Goal: Task Accomplishment & Management: Manage account settings

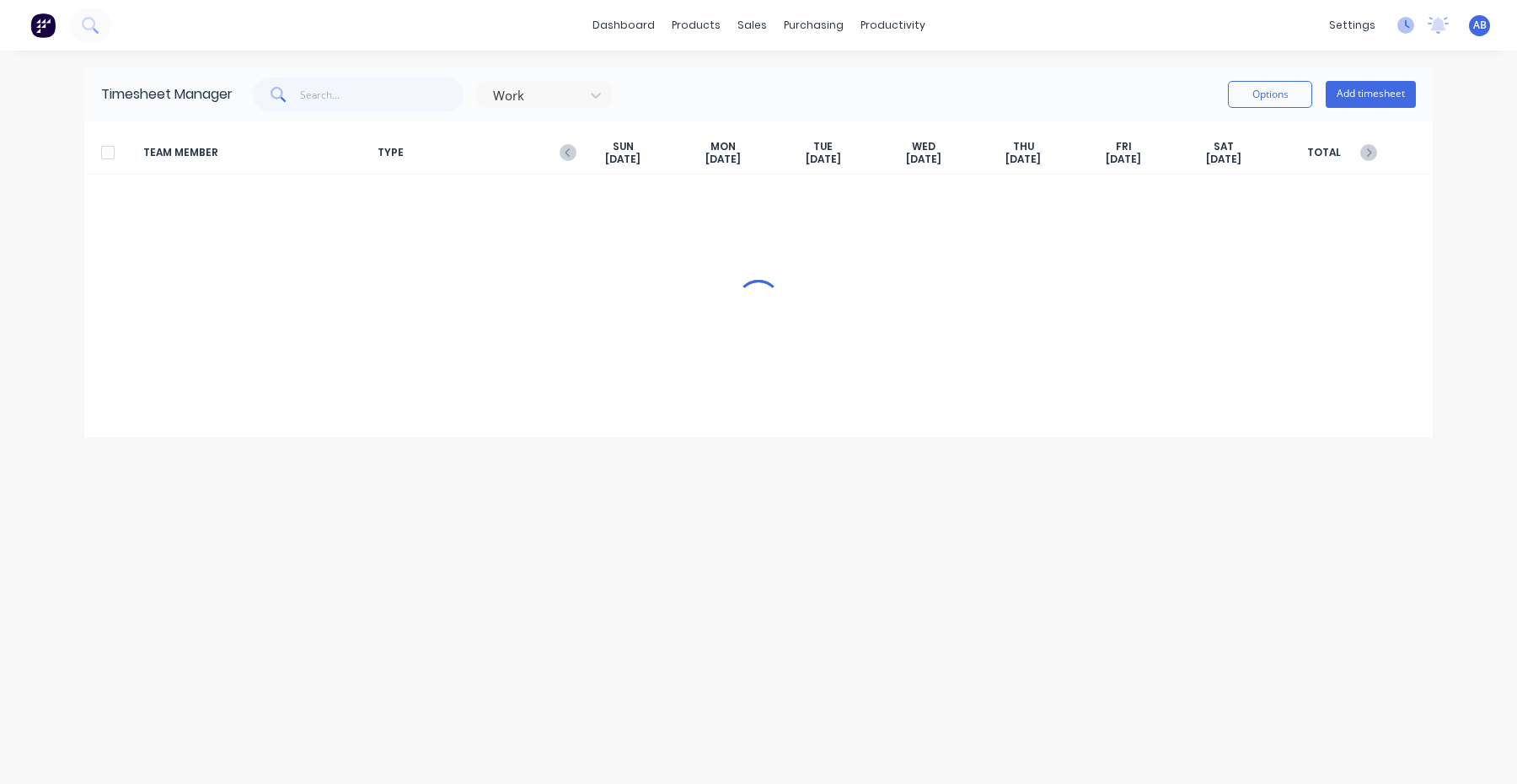
click at [1409, 30] on icon at bounding box center [1406, 25] width 17 height 17
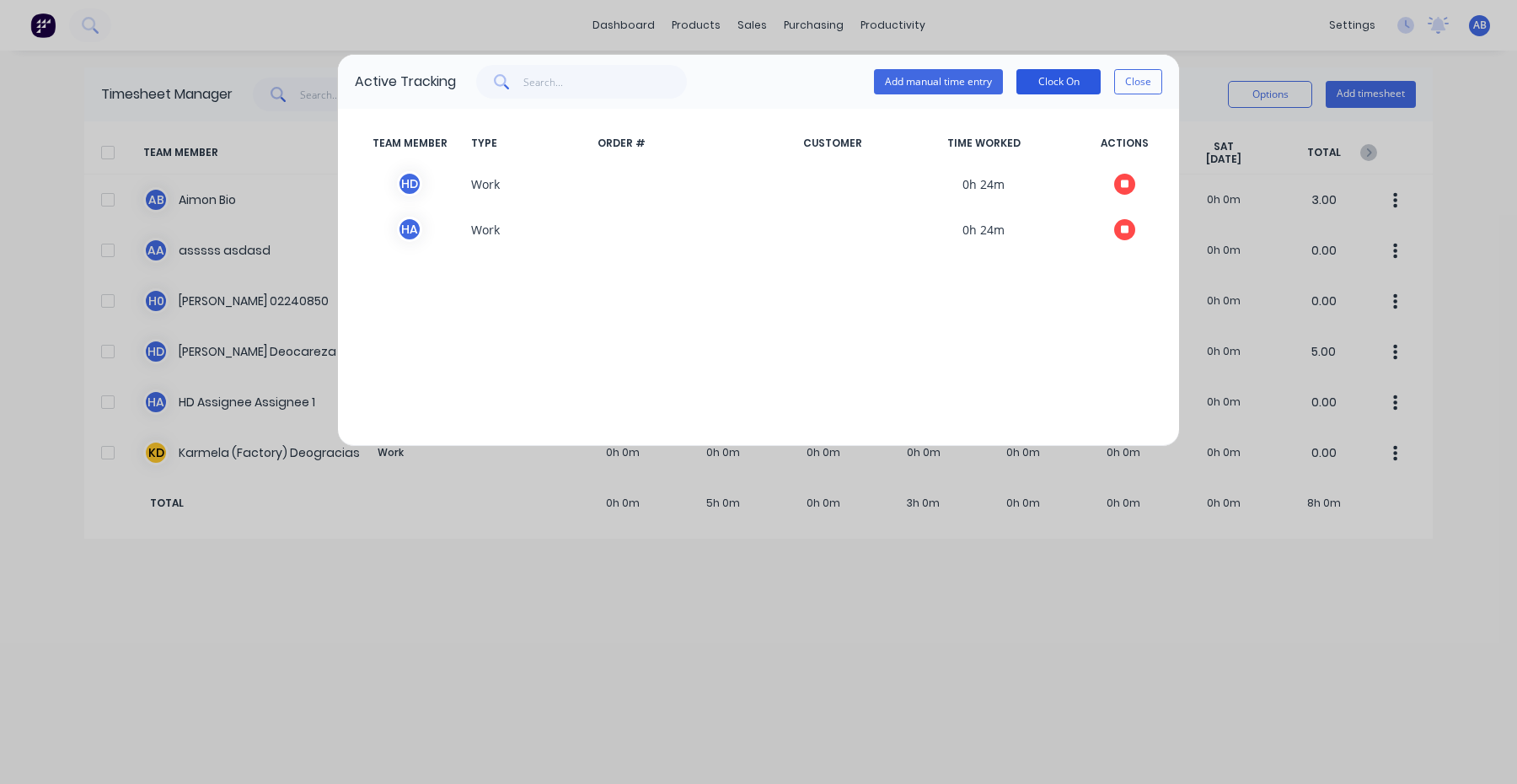
click at [1062, 75] on button "Clock On" at bounding box center [1059, 81] width 84 height 25
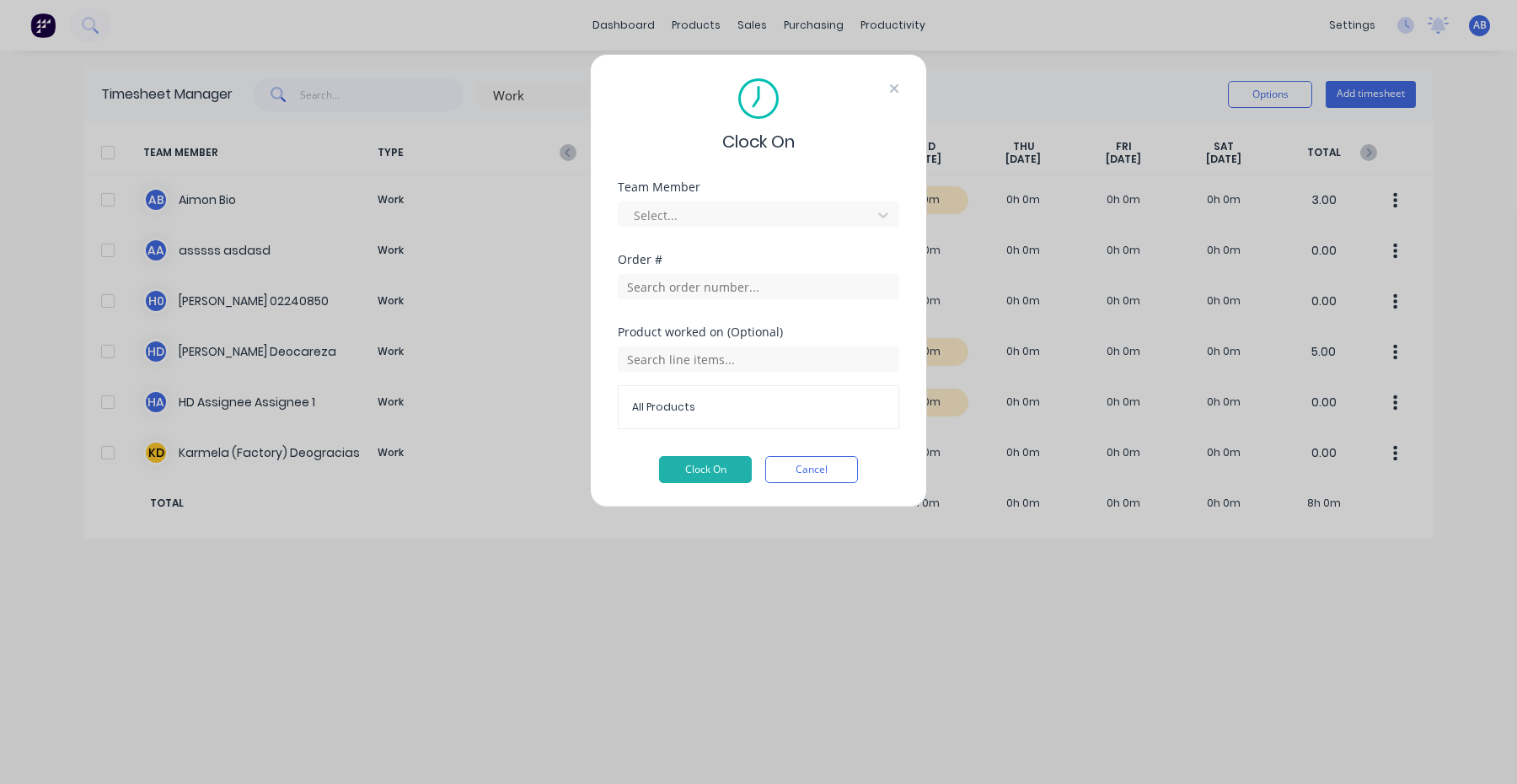
click at [893, 88] on icon at bounding box center [895, 88] width 9 height 9
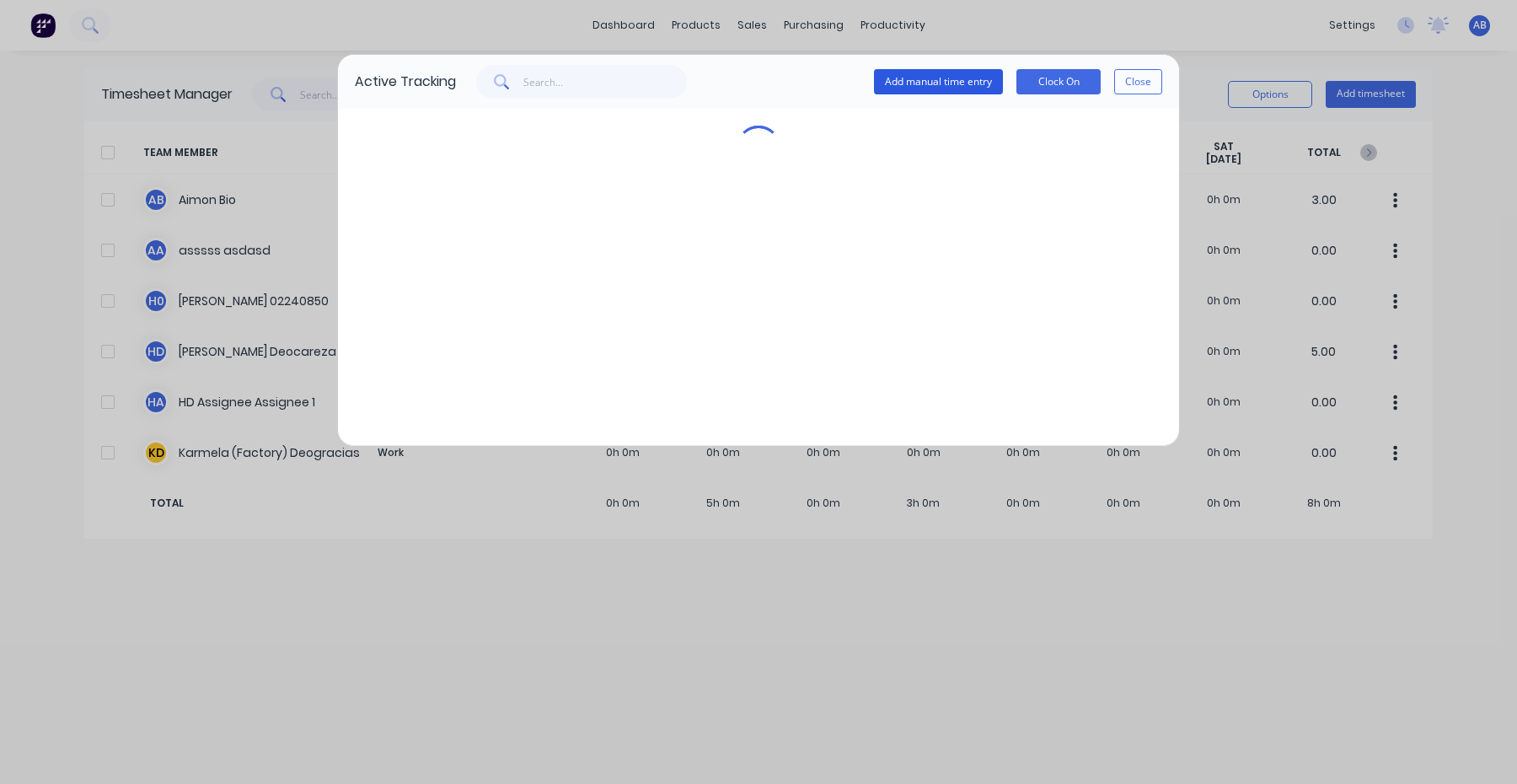
click at [924, 70] on button "Add manual time entry" at bounding box center [939, 81] width 129 height 25
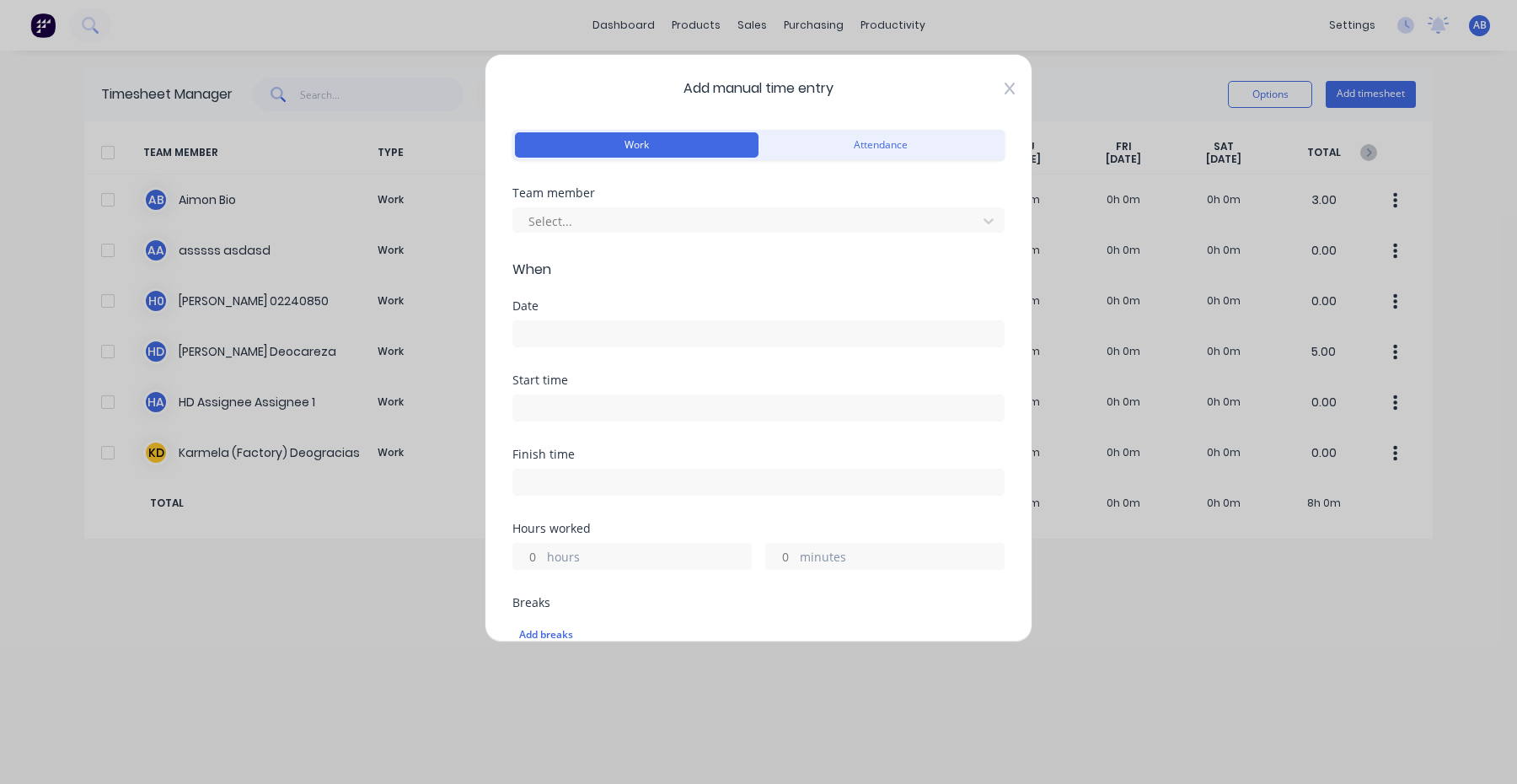
click at [1010, 89] on icon at bounding box center [1010, 88] width 11 height 11
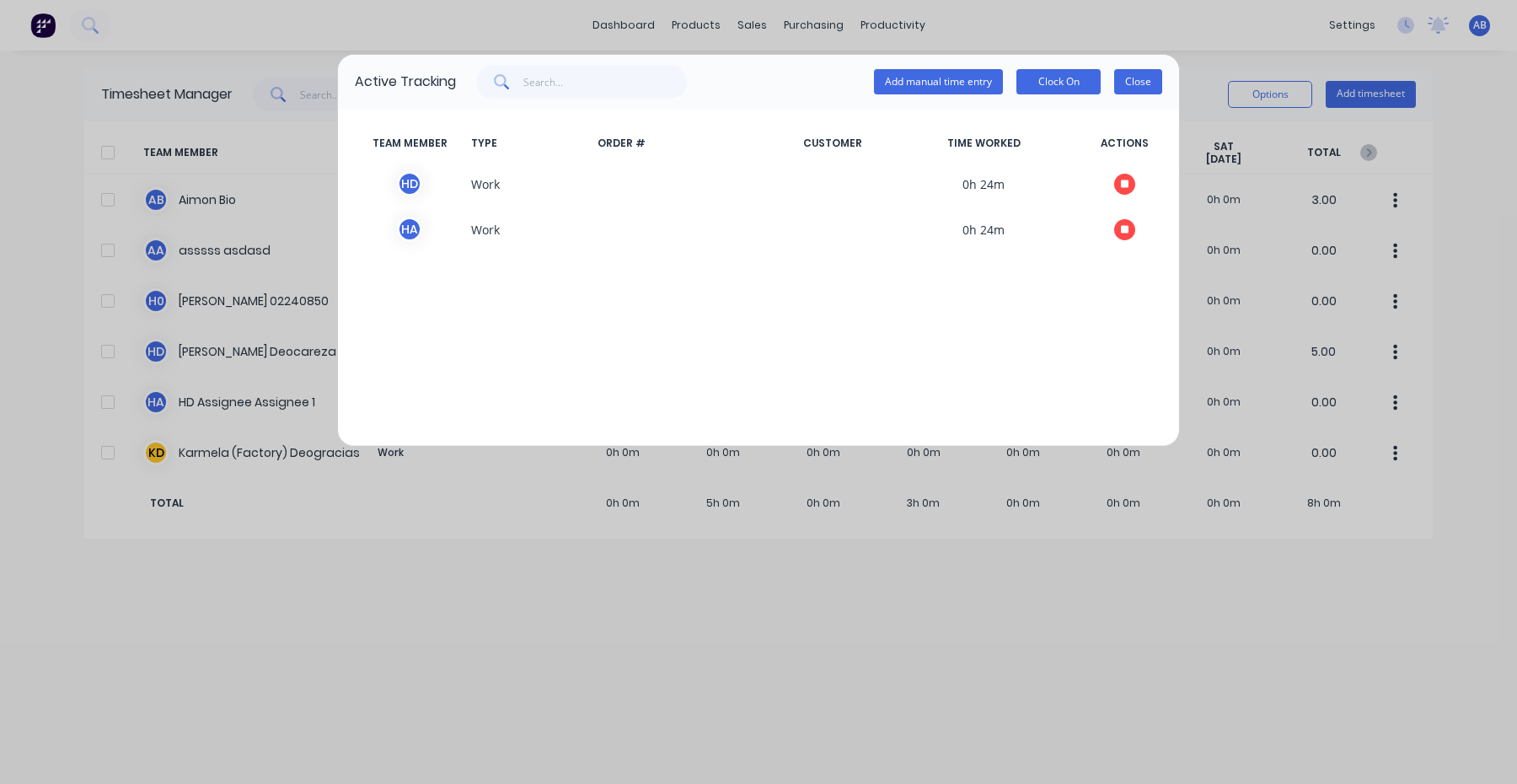
click at [1153, 70] on button "Close" at bounding box center [1138, 81] width 48 height 25
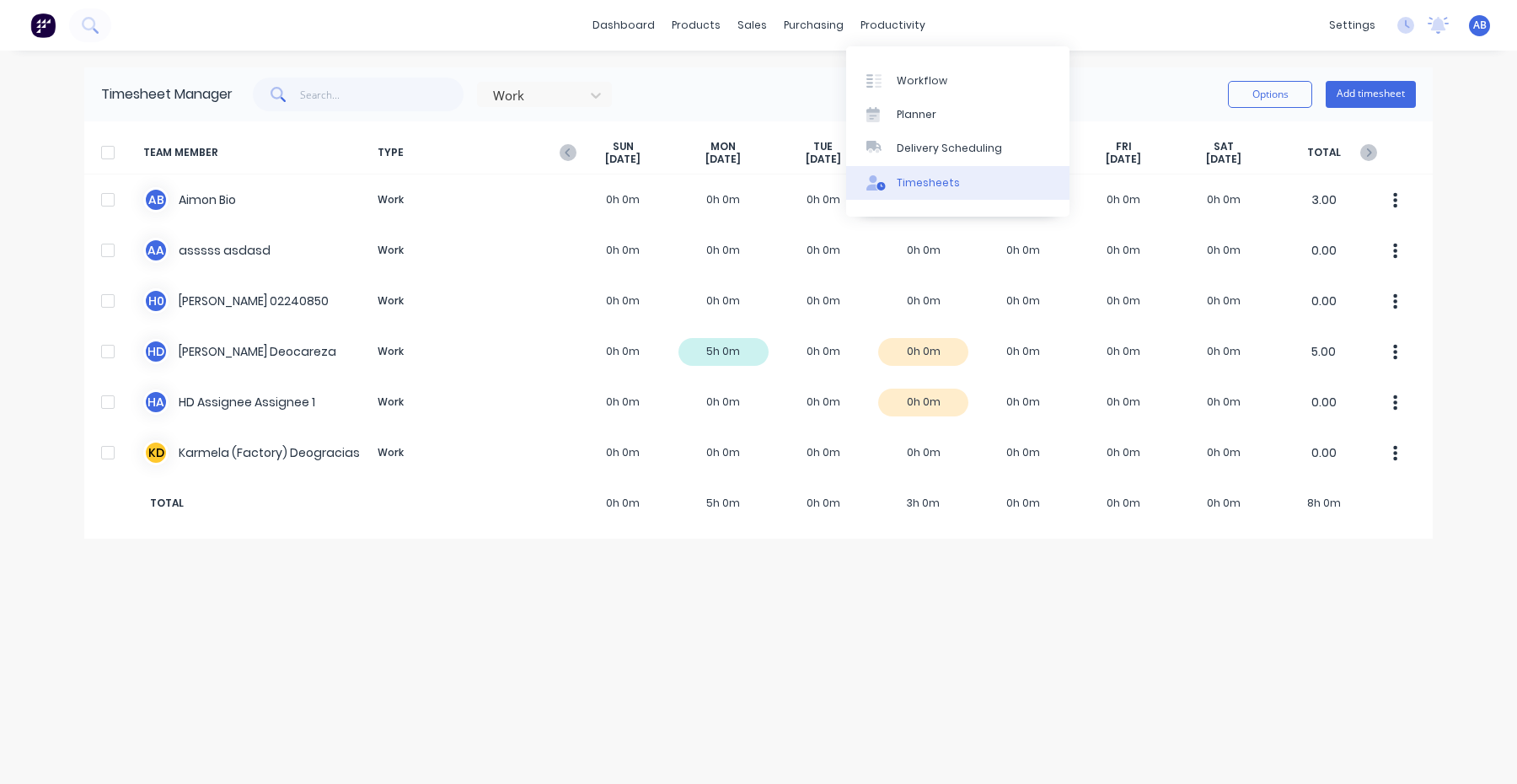
click at [931, 180] on div "Timesheets" at bounding box center [928, 182] width 63 height 15
click at [1373, 100] on button "Add timesheet" at bounding box center [1371, 94] width 90 height 27
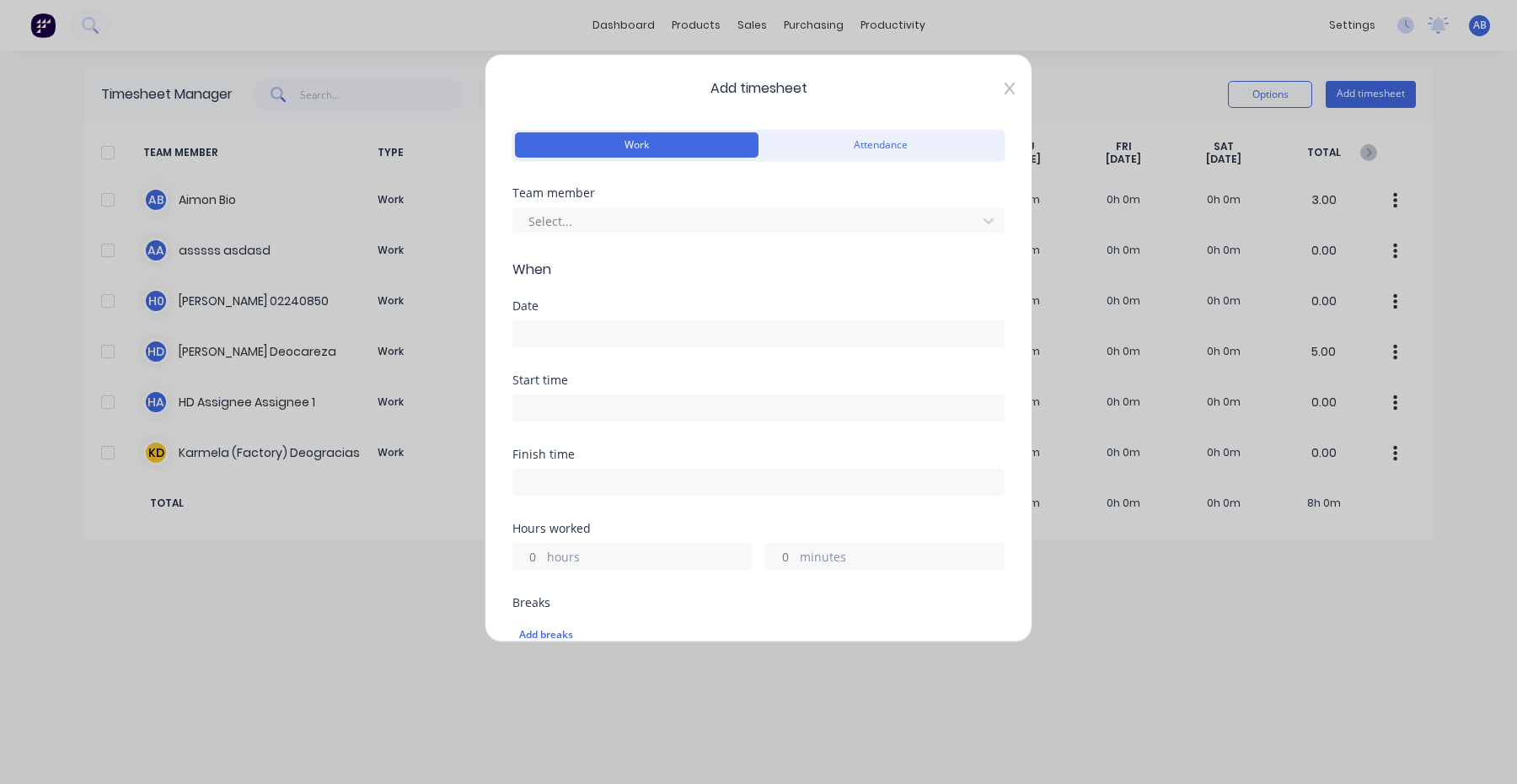
click at [1009, 84] on icon at bounding box center [1010, 88] width 11 height 13
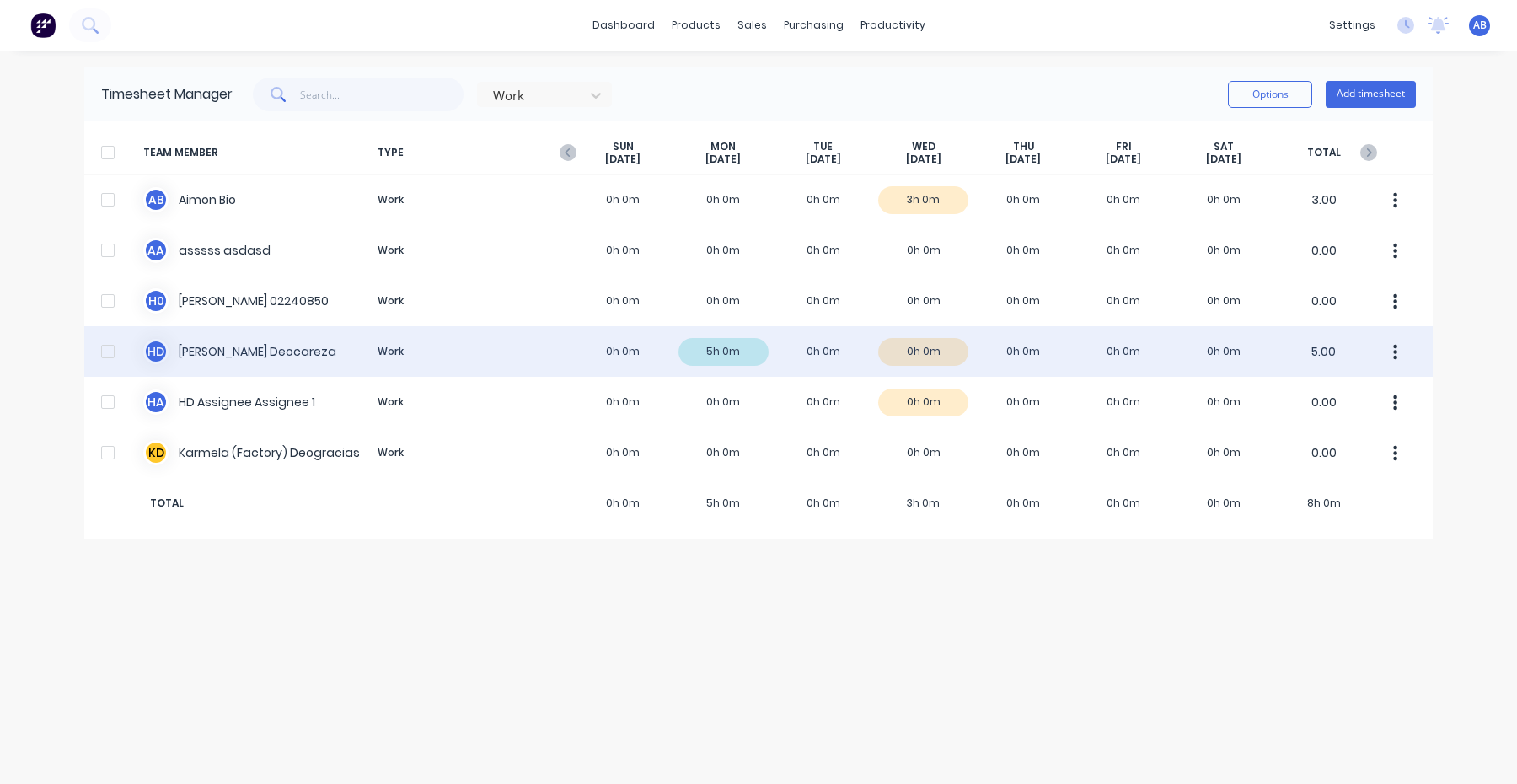
click at [861, 347] on div "H D Harry Deocareza Work 0h 0m 5h 0m 0h 0m 0h 0m 0h 0m 0h 0m 0h 0m 5.00" at bounding box center [758, 351] width 1349 height 51
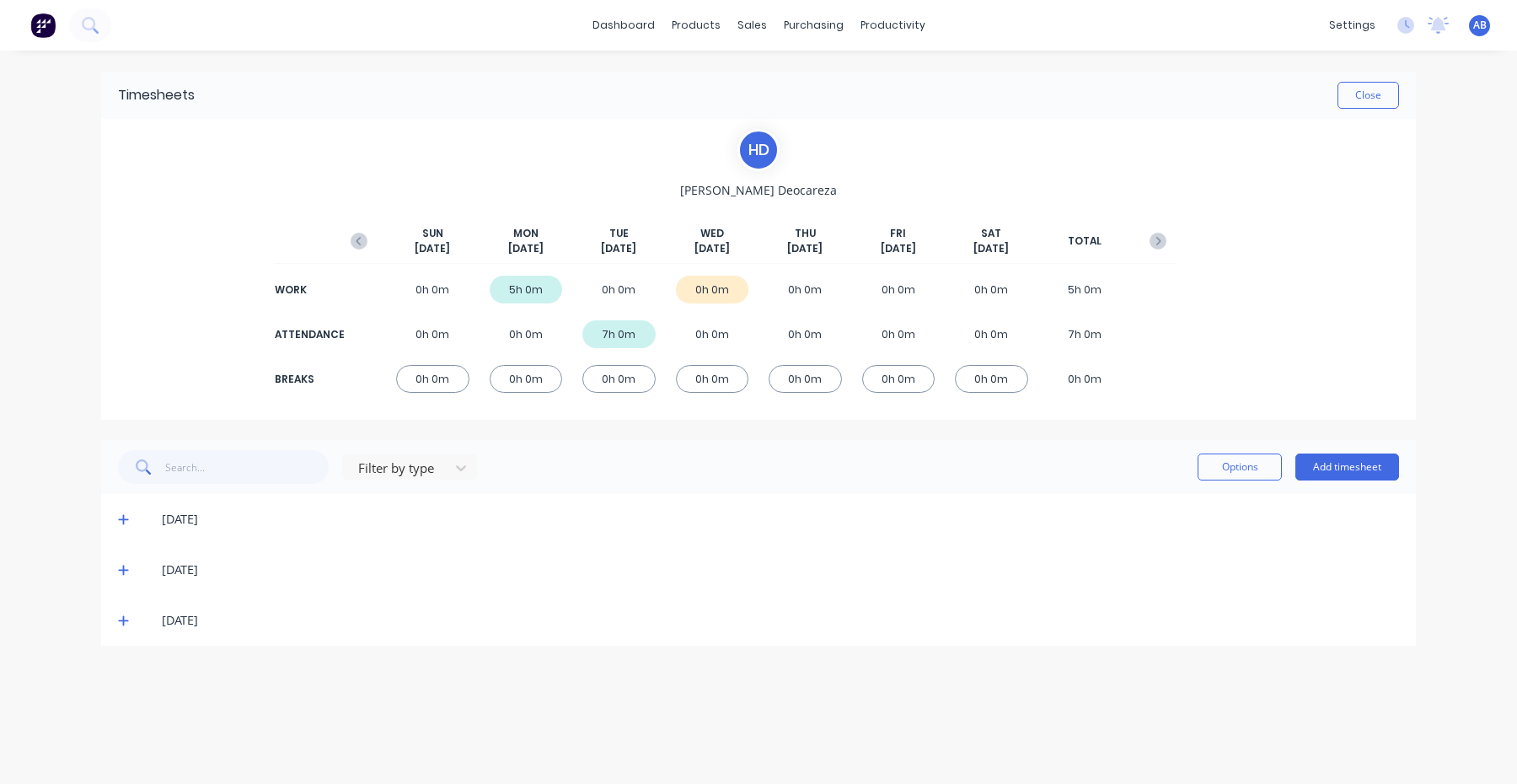
click at [1336, 482] on div "Options Add timesheet" at bounding box center [1299, 467] width 202 height 33
click at [1336, 470] on button "Add timesheet" at bounding box center [1347, 467] width 103 height 27
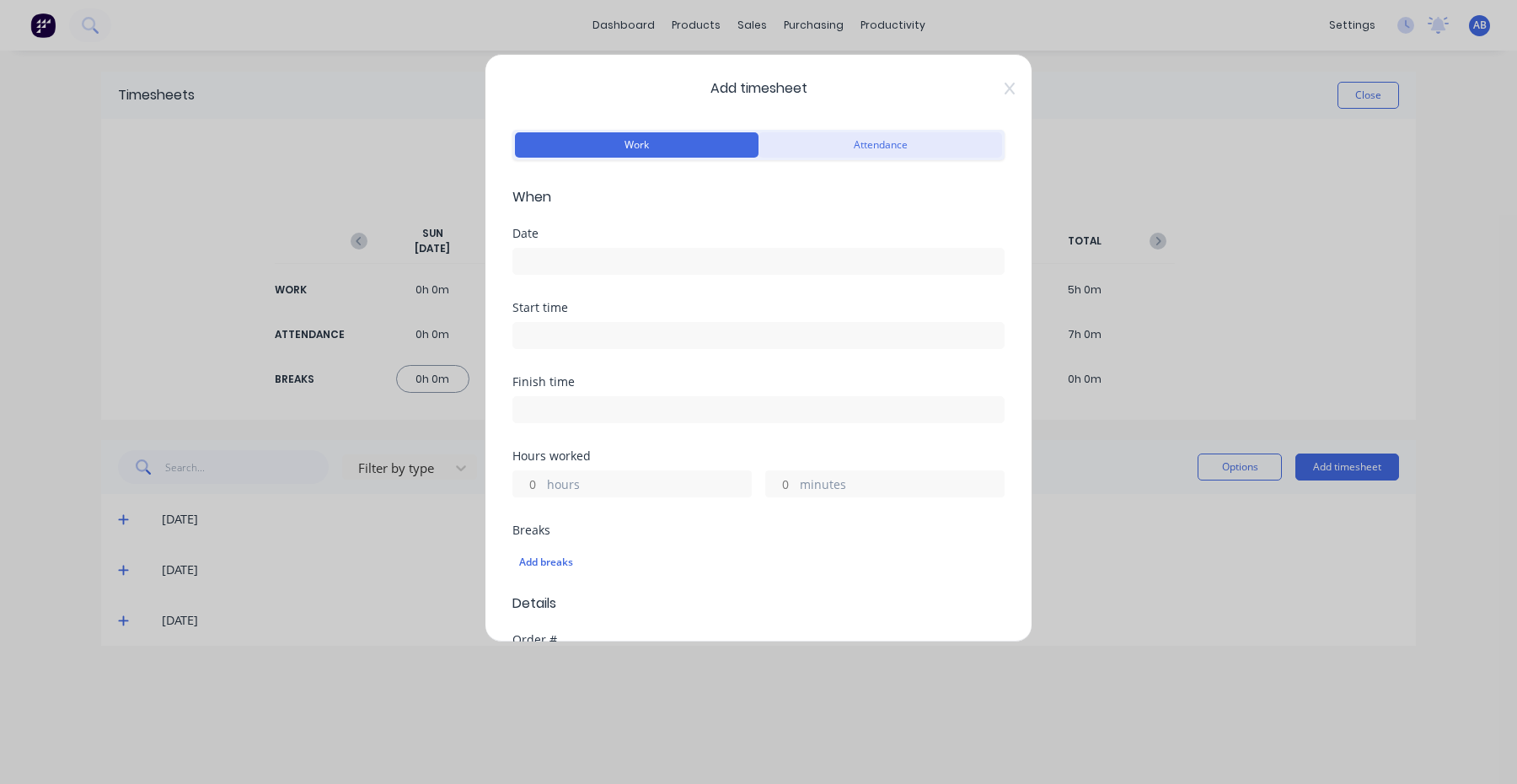
click at [921, 155] on button "Attendance" at bounding box center [881, 145] width 244 height 25
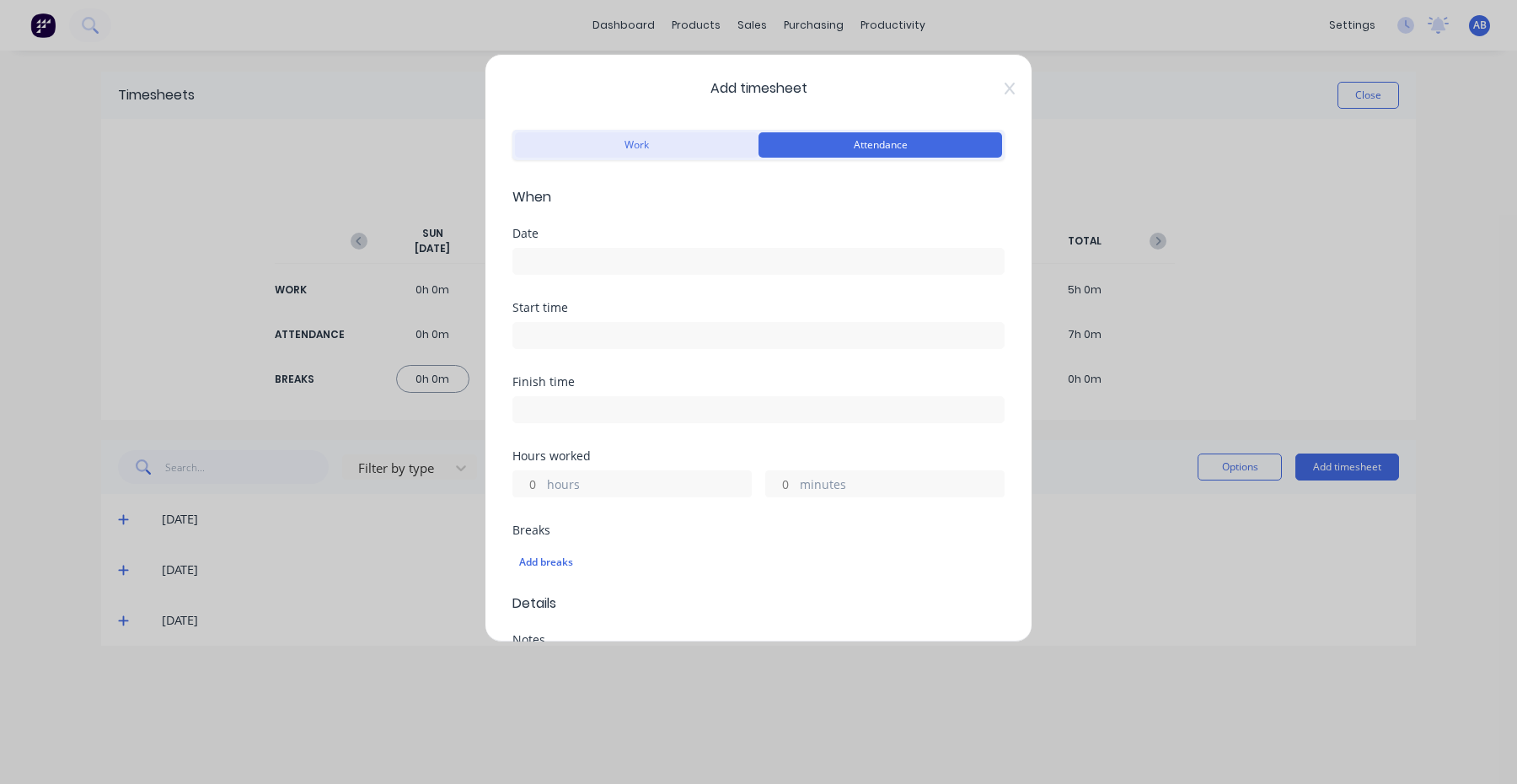
click at [661, 137] on button "Work" at bounding box center [637, 145] width 244 height 25
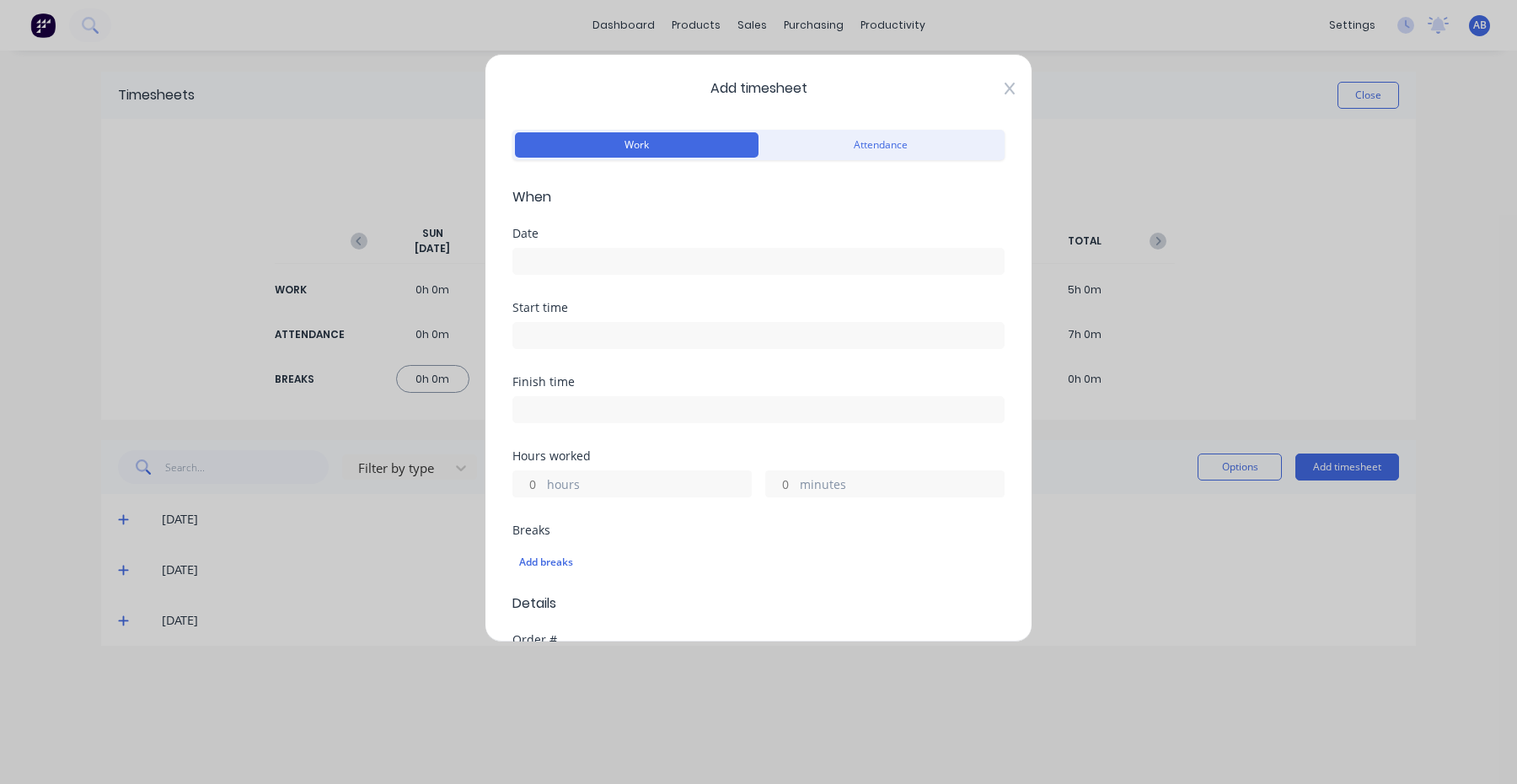
click at [1005, 87] on icon at bounding box center [1010, 88] width 11 height 13
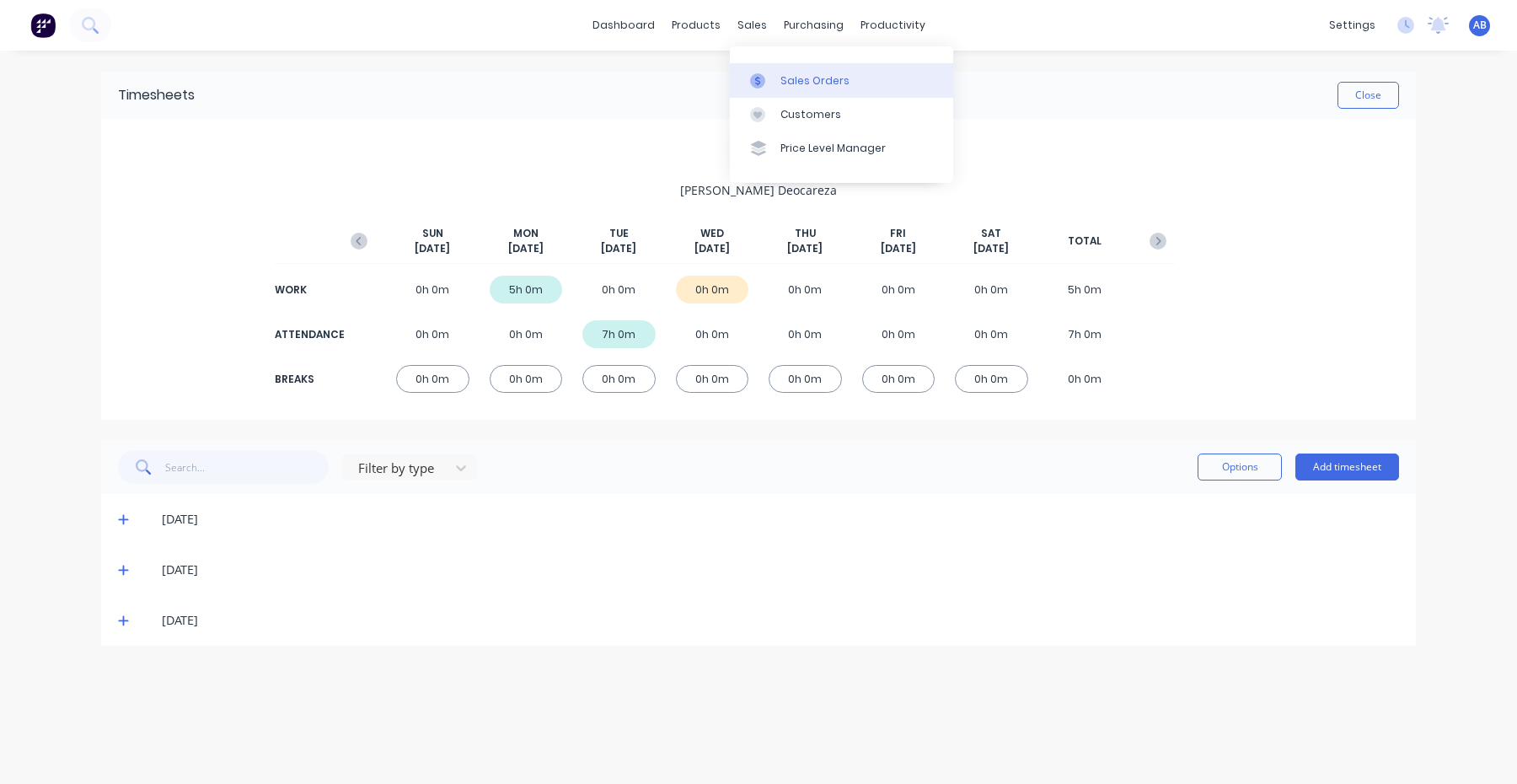
click at [786, 81] on div "Sales Orders" at bounding box center [815, 81] width 69 height 15
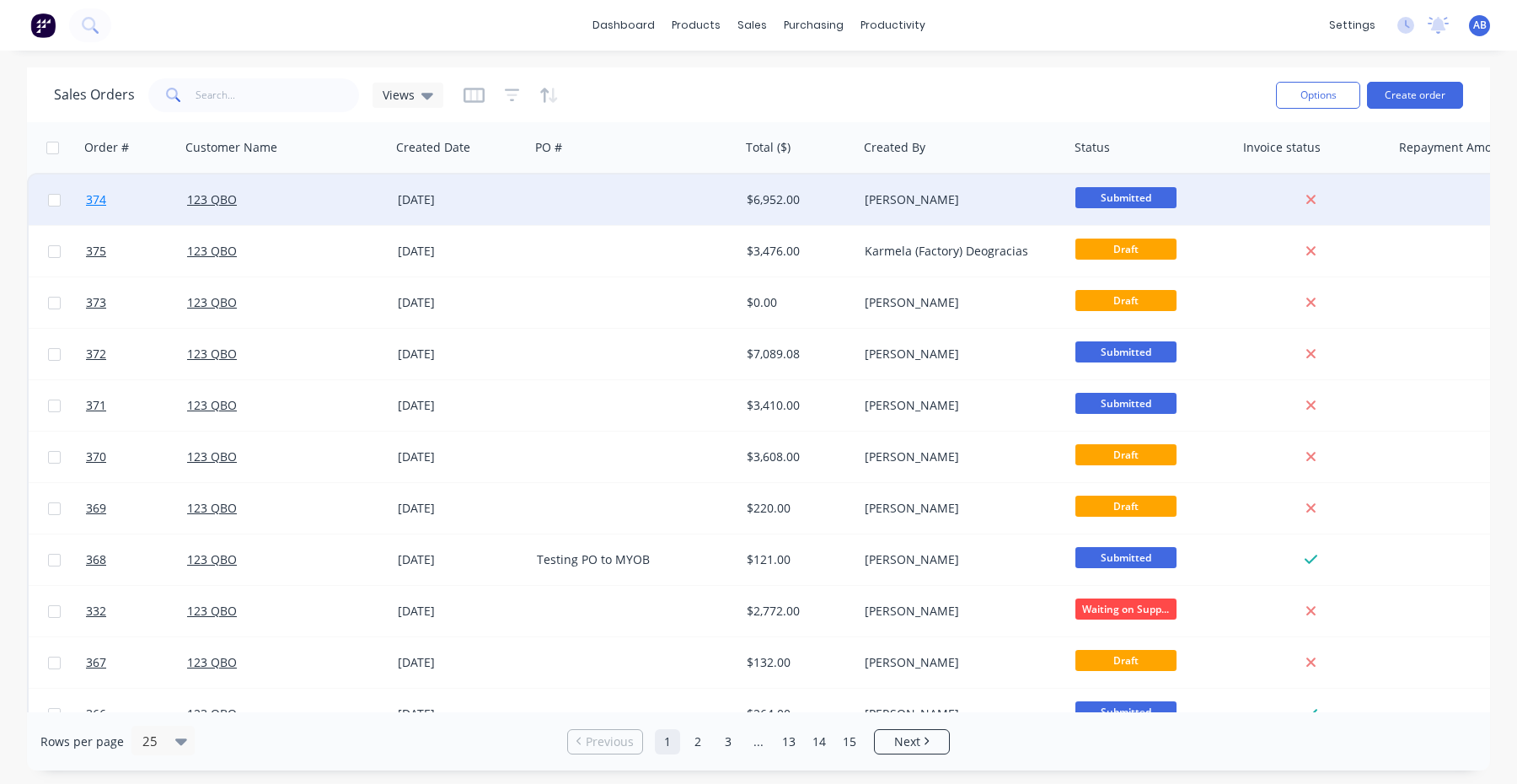
click at [100, 206] on span "374" at bounding box center [96, 199] width 20 height 17
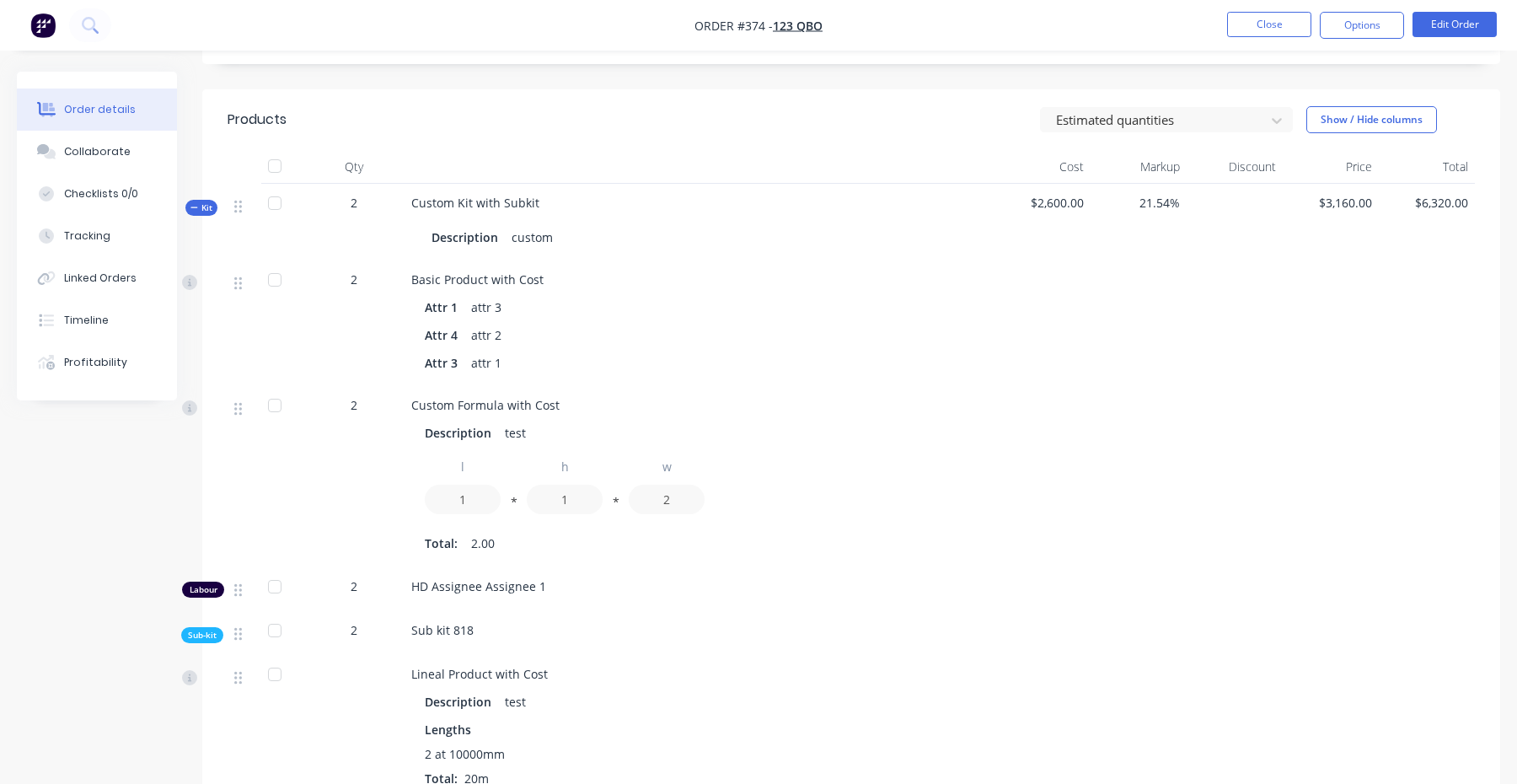
scroll to position [733, 0]
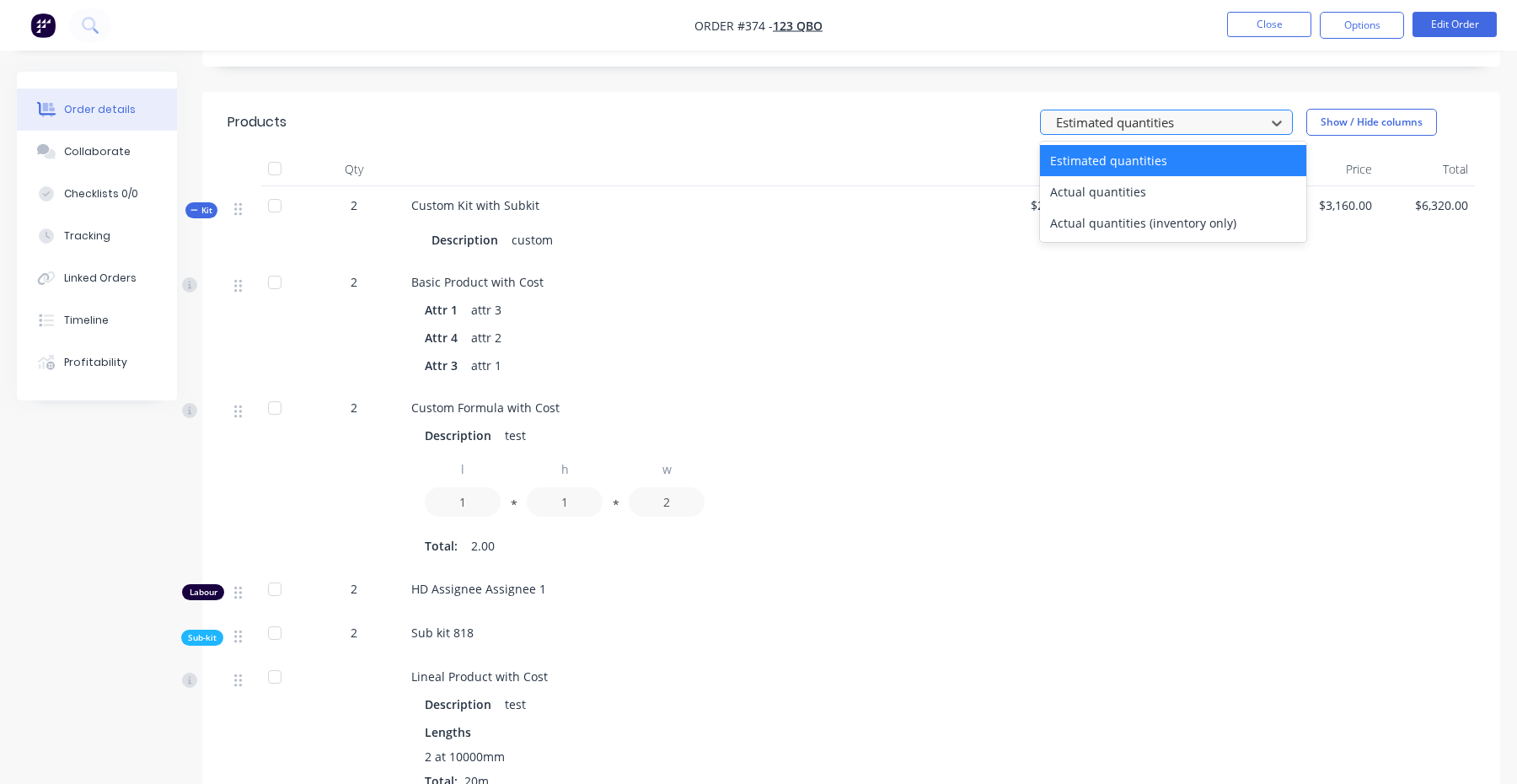
click at [1177, 112] on div at bounding box center [1155, 123] width 202 height 21
click at [1147, 176] on div "Actual quantities" at bounding box center [1173, 192] width 266 height 32
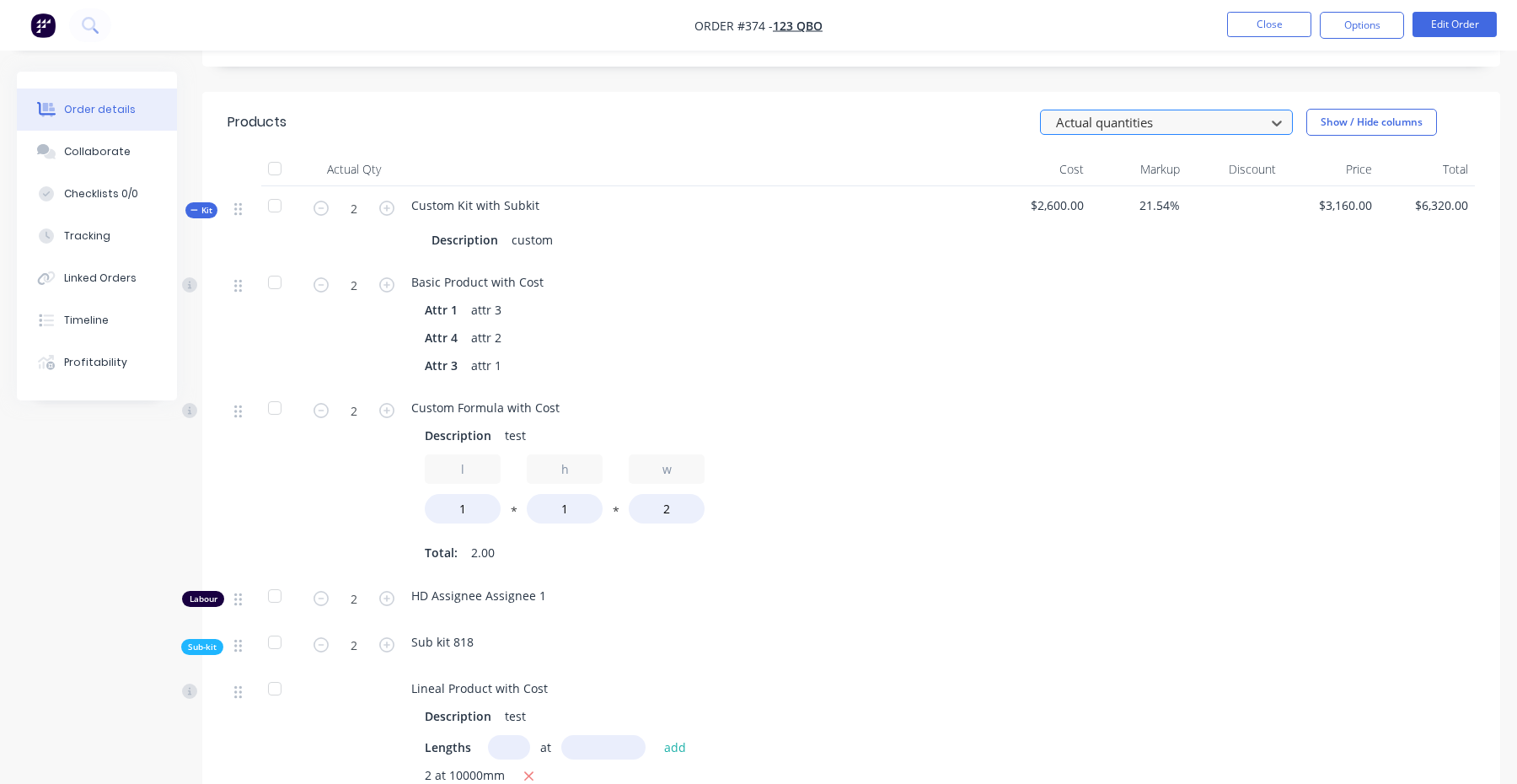
click at [1154, 112] on div at bounding box center [1155, 123] width 202 height 21
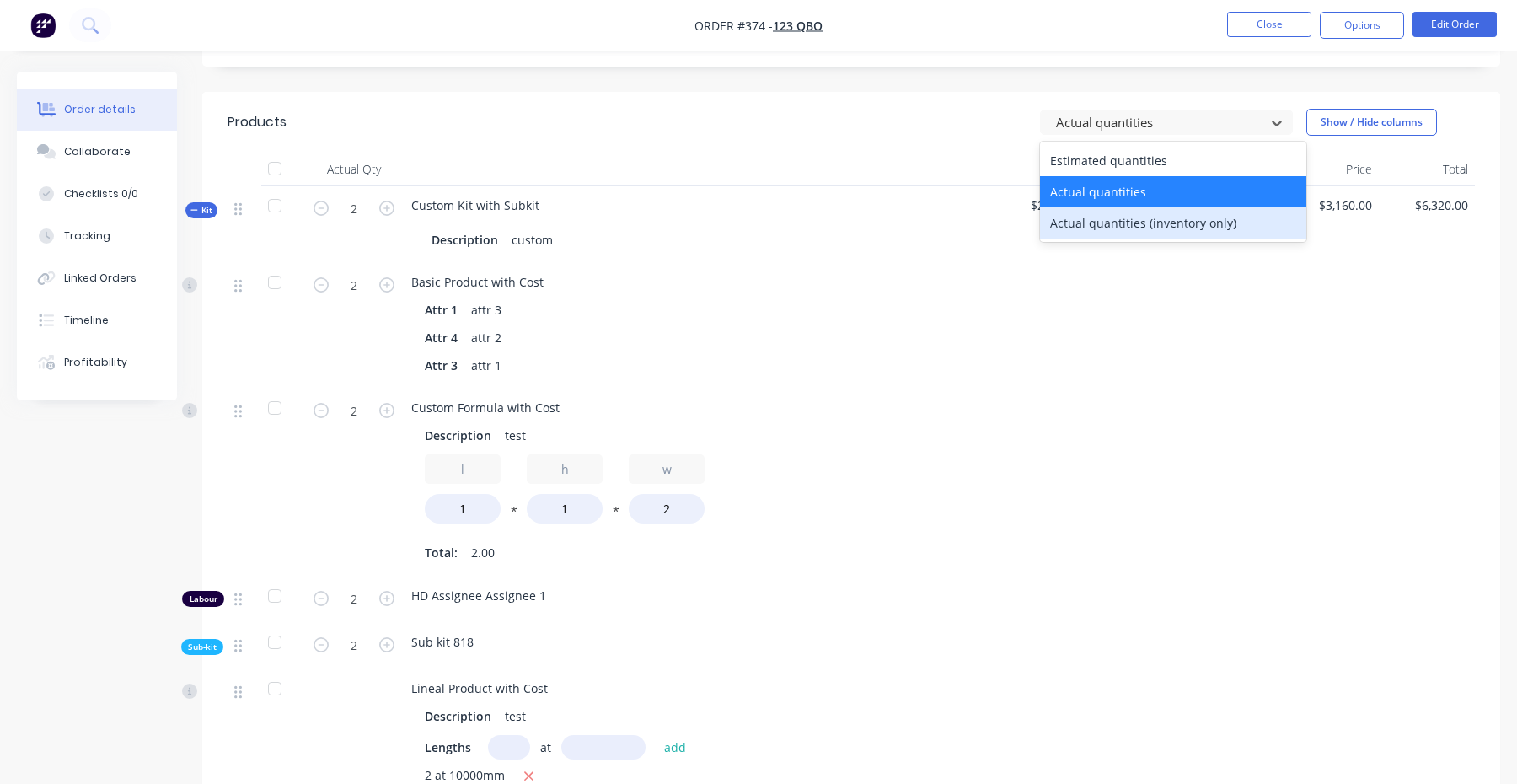
click at [1135, 208] on div "Actual quantities (inventory only)" at bounding box center [1173, 223] width 266 height 32
type input "0"
type input "3"
type input "0"
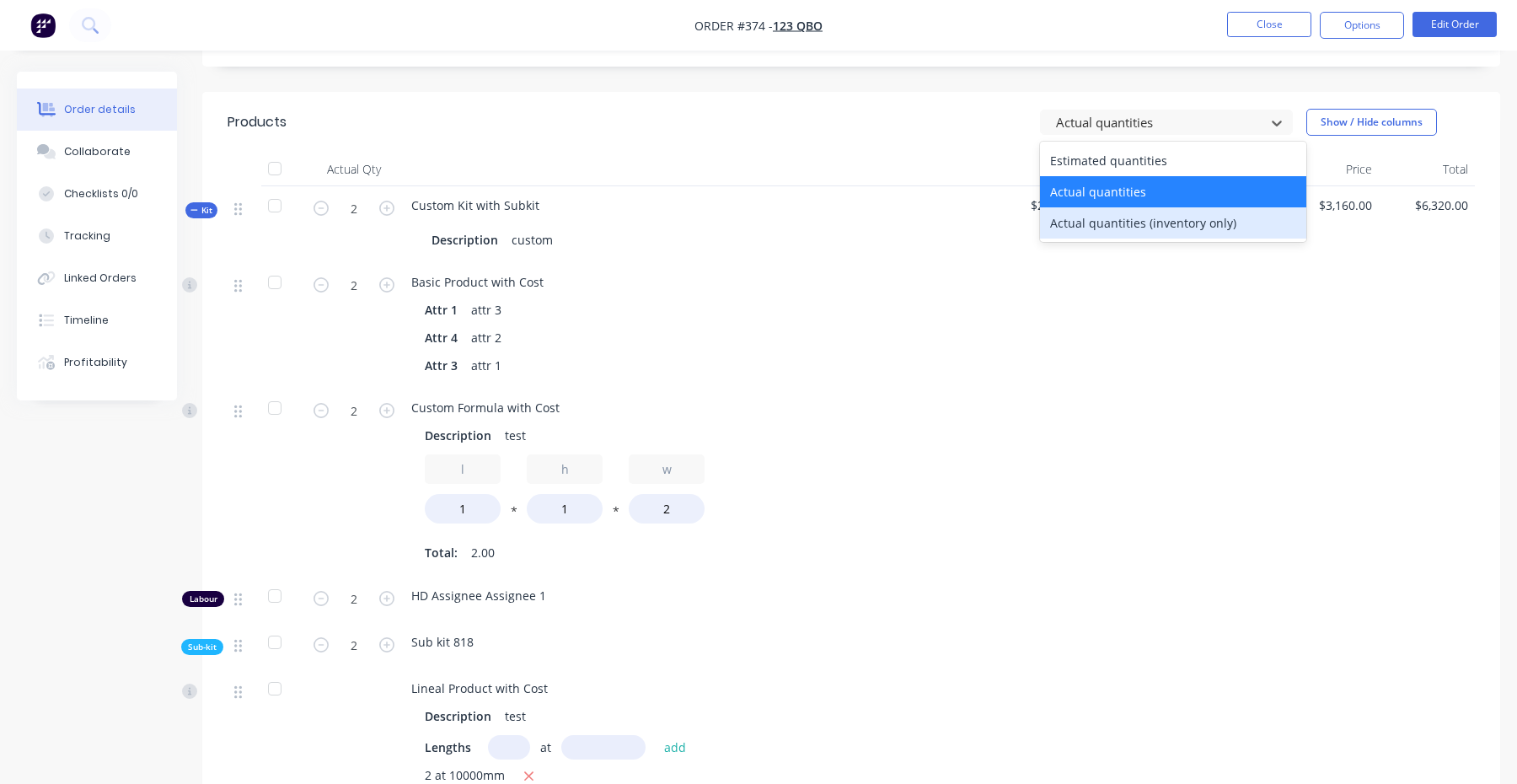
type input "0"
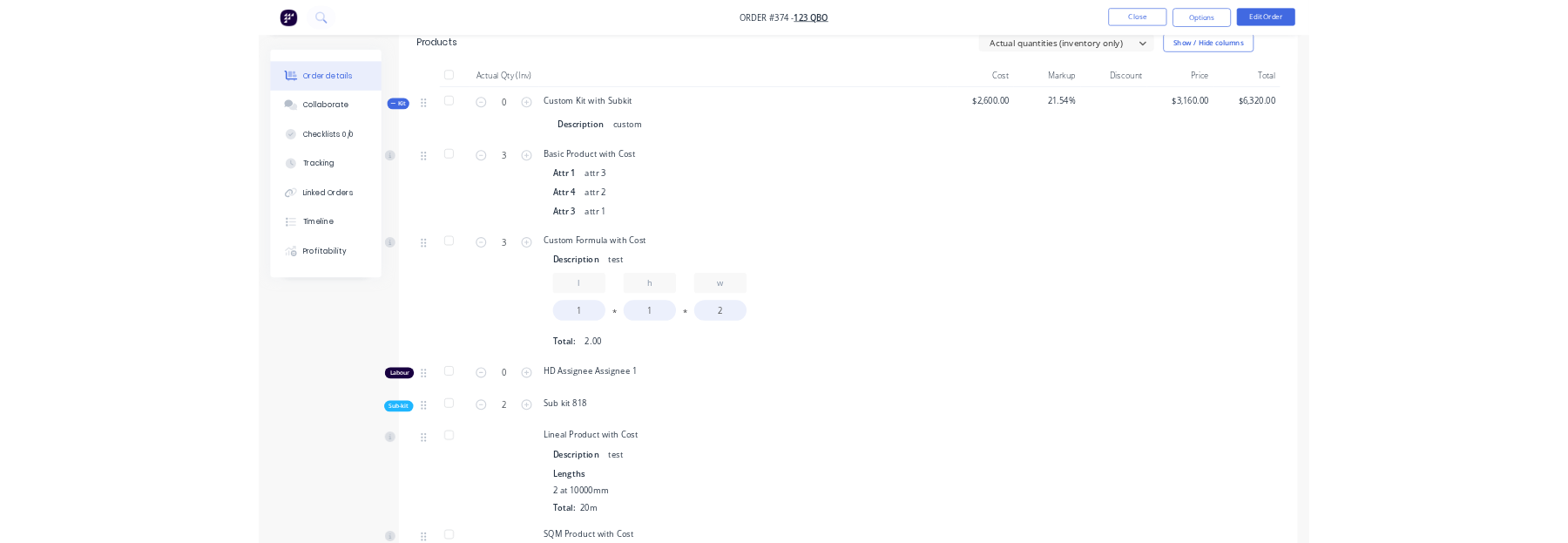
scroll to position [839, 0]
